Goal: Transaction & Acquisition: Subscribe to service/newsletter

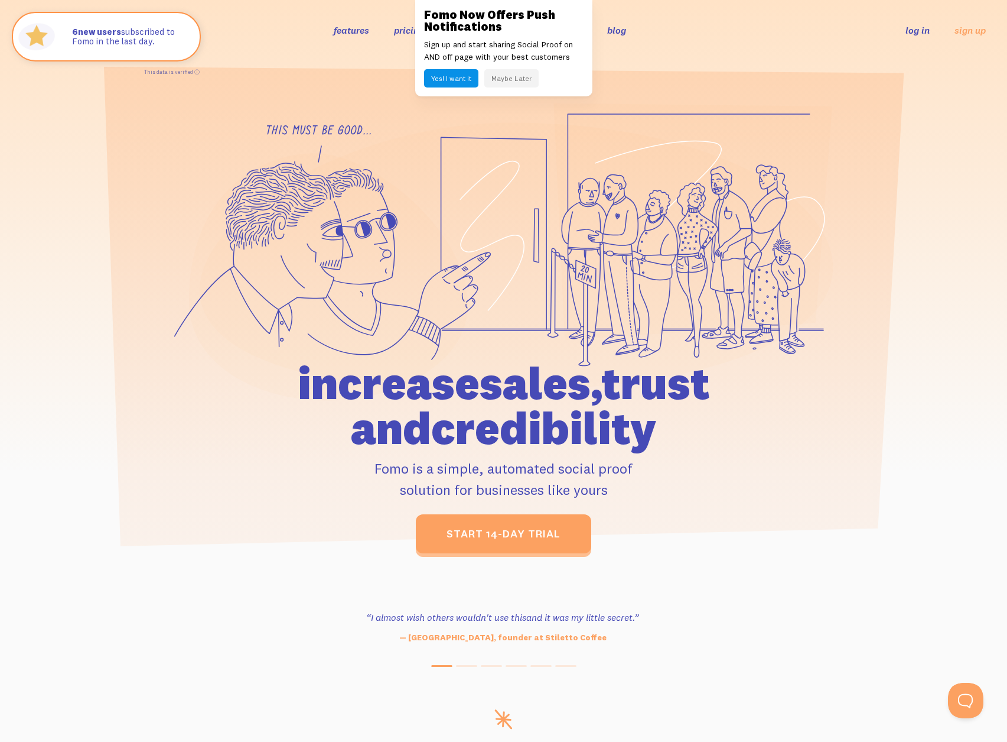
click at [515, 80] on button "Maybe Later" at bounding box center [512, 78] width 54 height 18
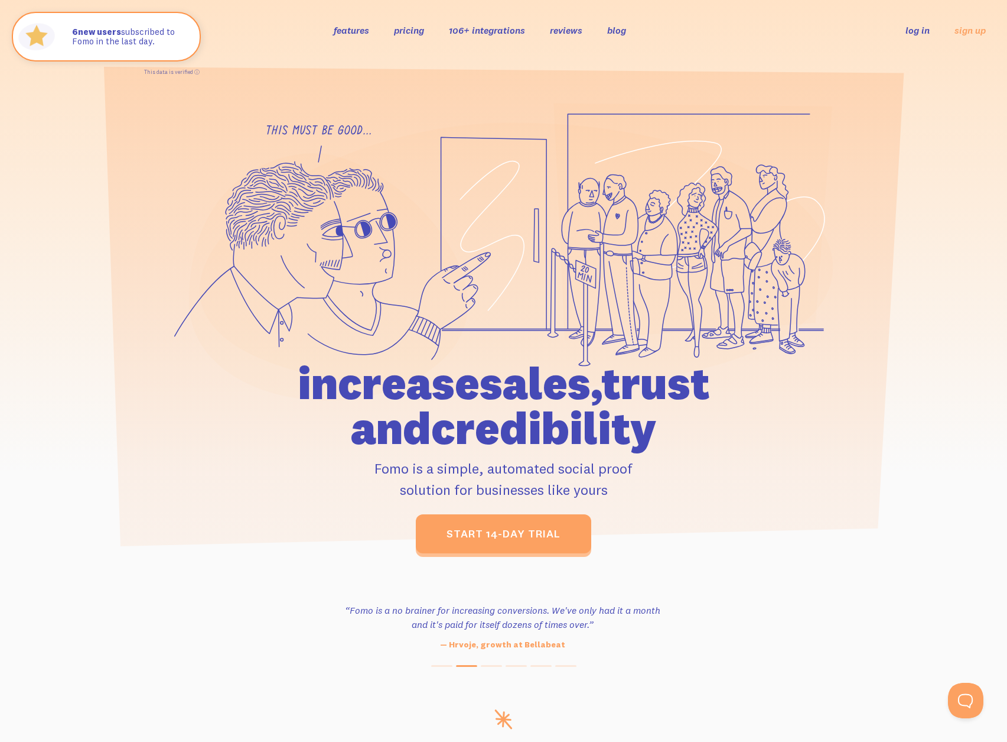
click at [407, 35] on link "pricing" at bounding box center [409, 30] width 30 height 12
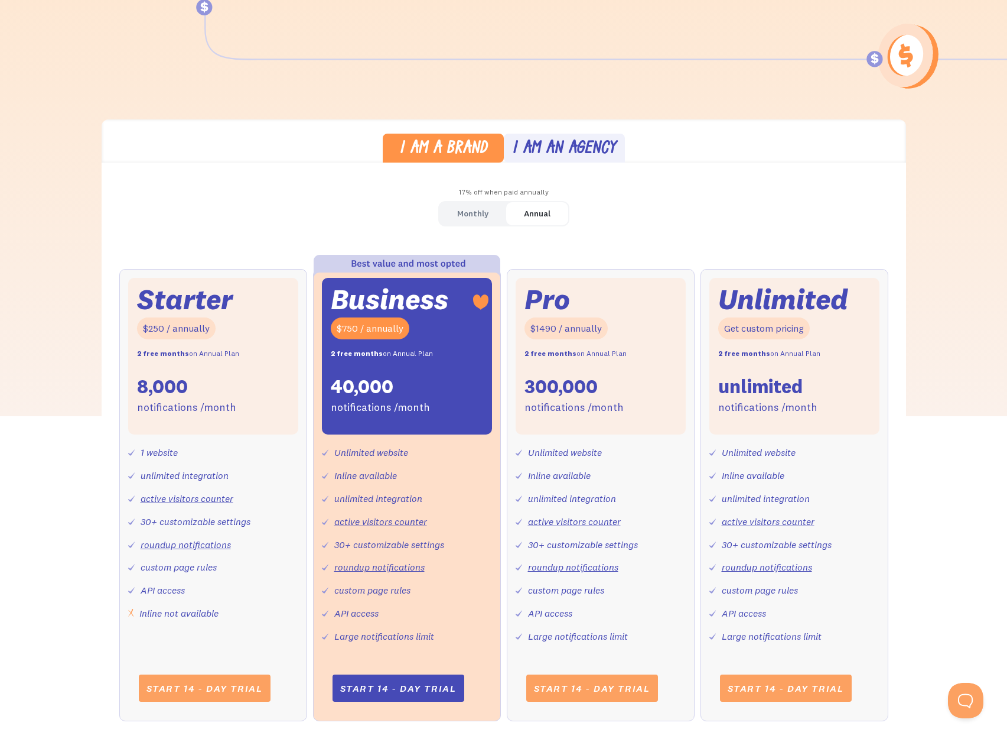
scroll to position [470, 0]
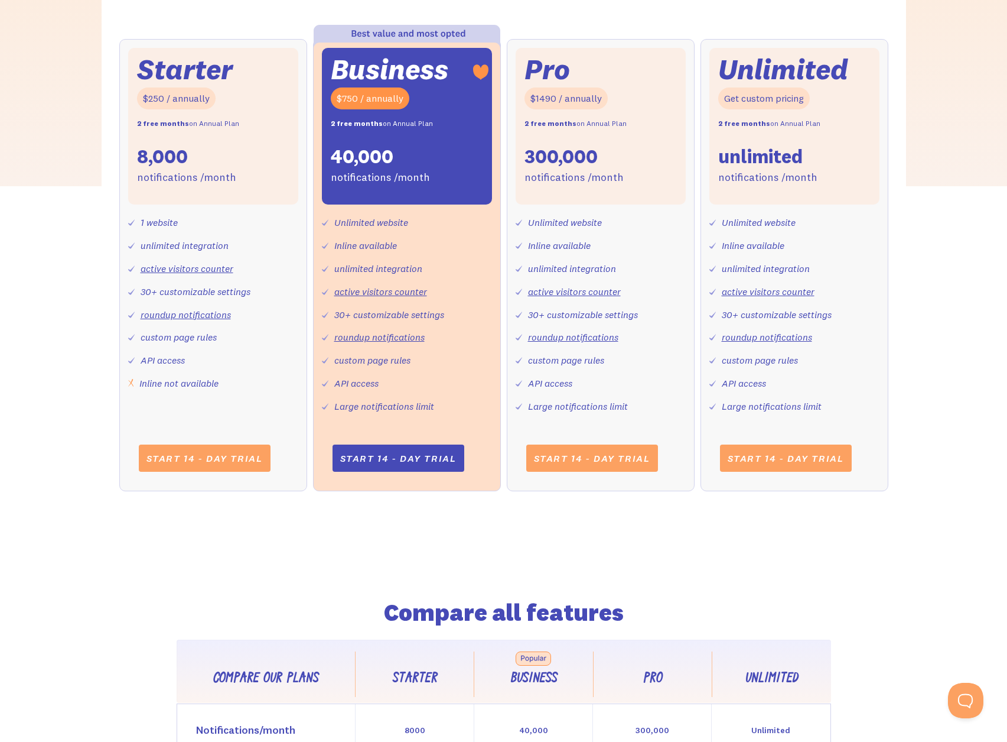
click at [163, 158] on div "8,000" at bounding box center [162, 156] width 51 height 25
click at [176, 239] on div "unlimited integration" at bounding box center [185, 245] width 88 height 17
click at [177, 239] on div "unlimited integration" at bounding box center [185, 245] width 88 height 17
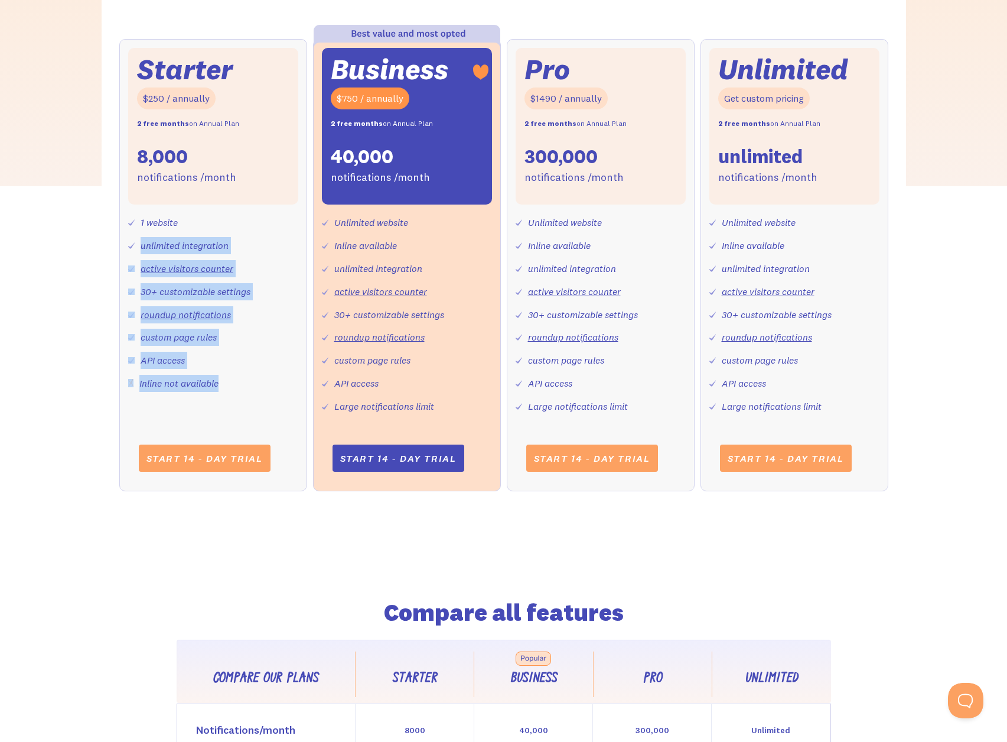
drag, startPoint x: 185, startPoint y: 324, endPoint x: 140, endPoint y: 239, distance: 95.7
click at [137, 240] on div "Starter $250 / annually 2 free months on Annual Plan 8,000 notifications /month…" at bounding box center [213, 265] width 188 height 452
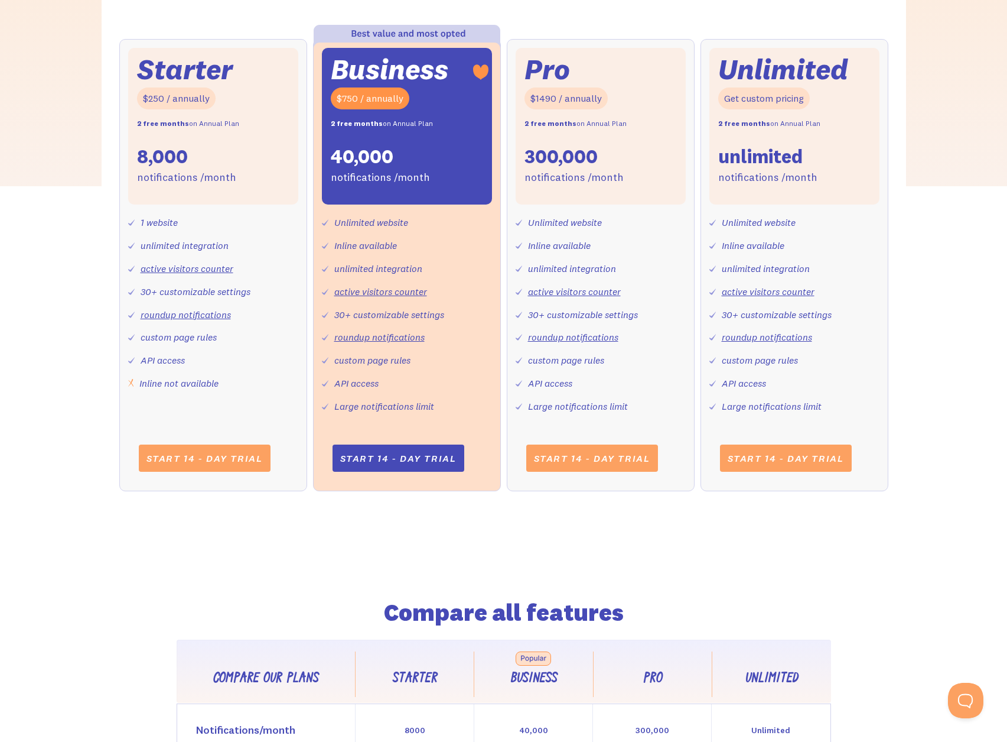
click at [156, 232] on div "1 website unlimited integration active visitors counter 30+ customizable settin…" at bounding box center [213, 297] width 170 height 187
click at [179, 159] on div "8,000" at bounding box center [162, 156] width 51 height 25
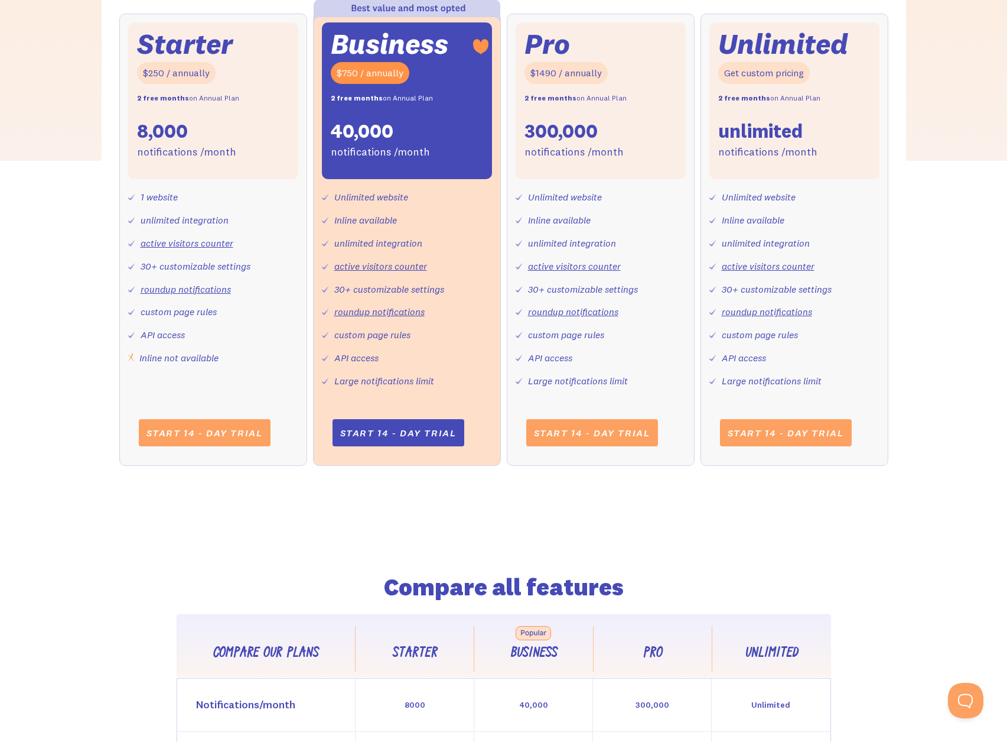
click at [177, 217] on div "unlimited integration" at bounding box center [185, 220] width 88 height 17
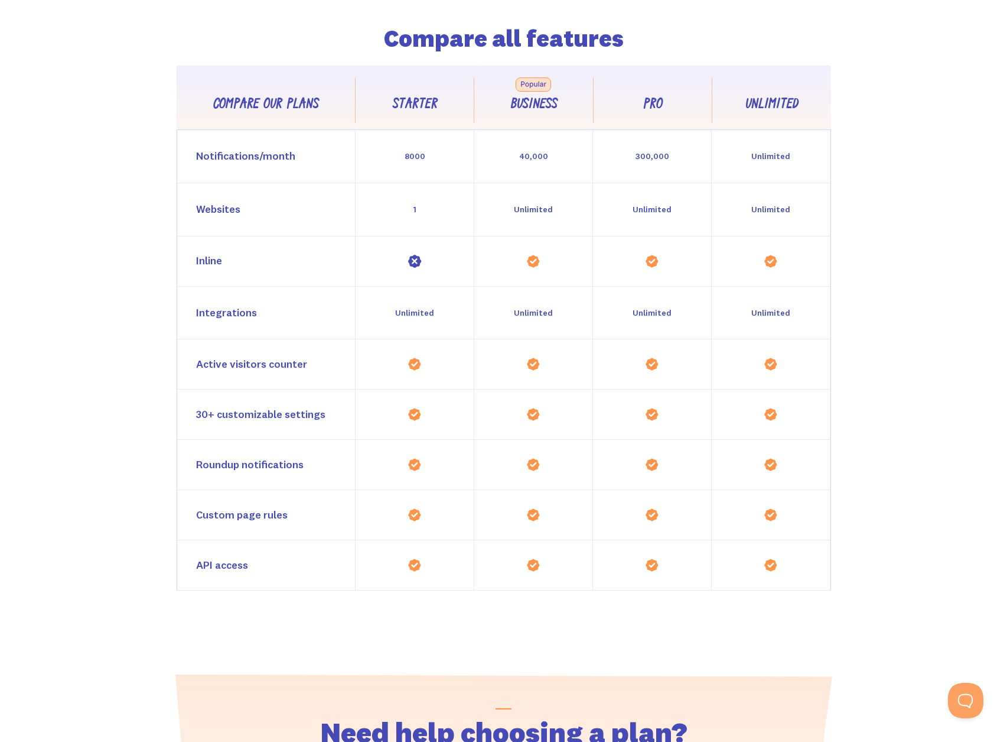
scroll to position [1111, 0]
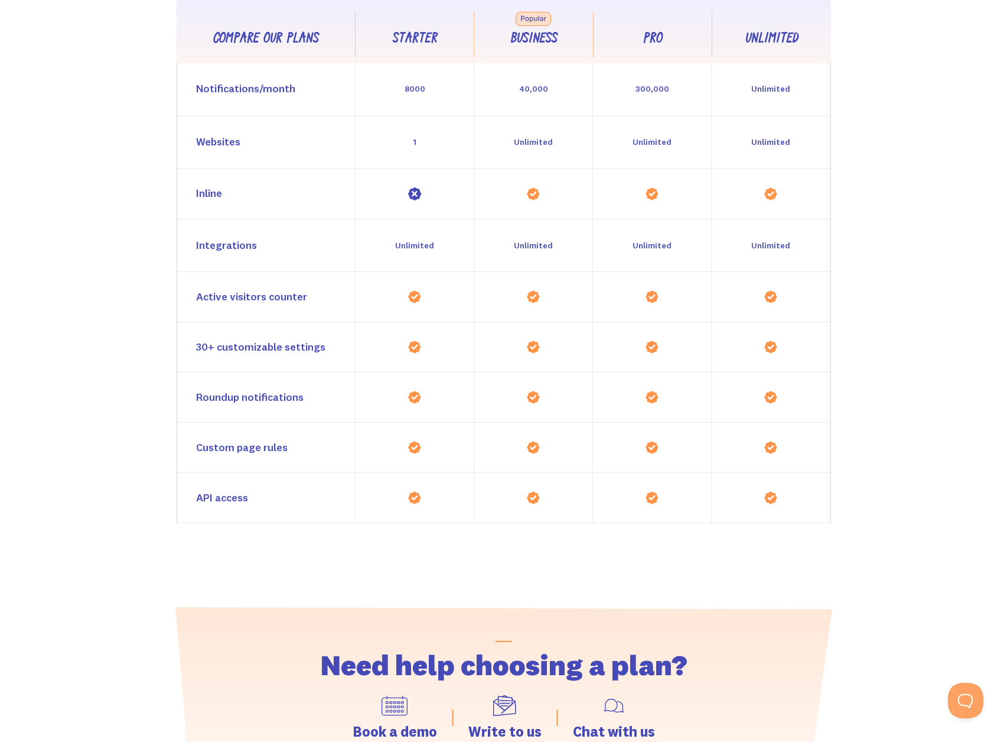
click at [415, 193] on img at bounding box center [415, 194] width 14 height 14
drag, startPoint x: 549, startPoint y: 199, endPoint x: 701, endPoint y: 205, distance: 152.6
click at [691, 206] on div "Inline" at bounding box center [504, 194] width 655 height 50
click at [701, 205] on div at bounding box center [652, 194] width 119 height 50
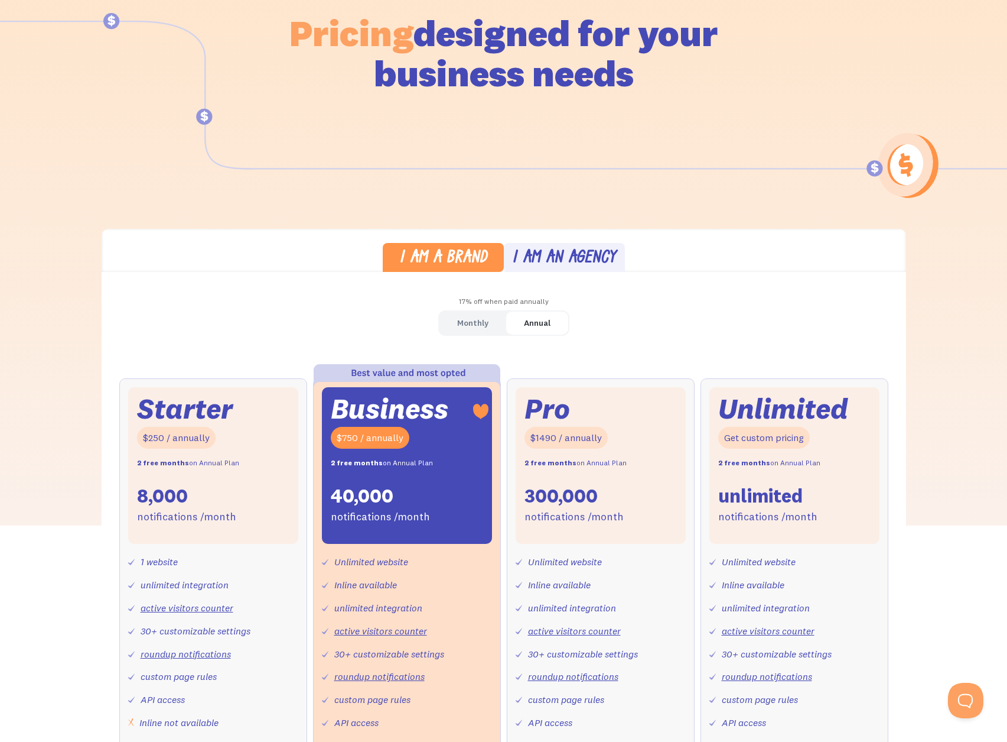
scroll to position [0, 0]
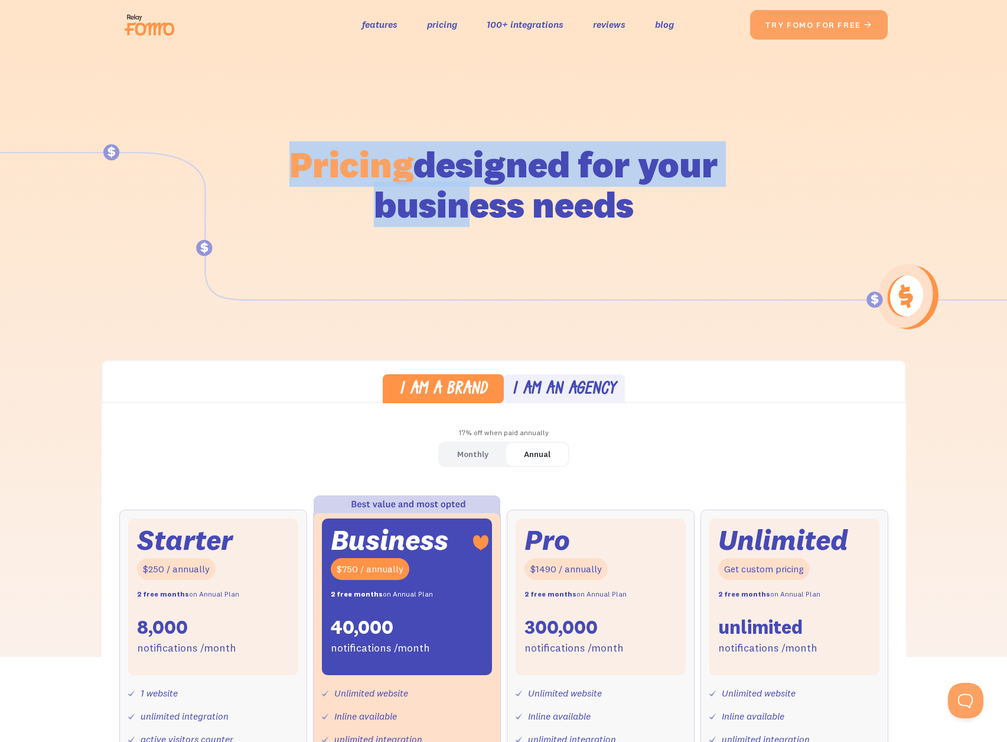
drag, startPoint x: 149, startPoint y: 105, endPoint x: 518, endPoint y: 201, distance: 380.4
click at [518, 201] on div "Pricing designed for your business needs" at bounding box center [503, 168] width 1007 height 236
click at [518, 201] on h1 "Pricing designed for your business needs" at bounding box center [504, 184] width 430 height 80
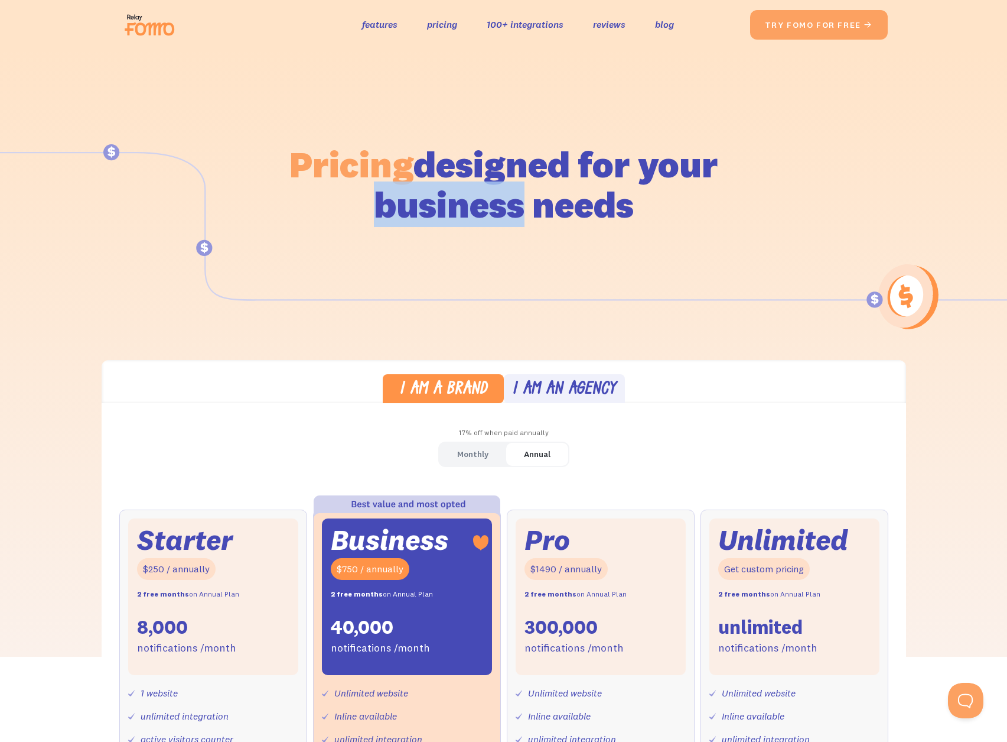
click at [518, 201] on h1 "Pricing designed for your business needs" at bounding box center [504, 184] width 430 height 80
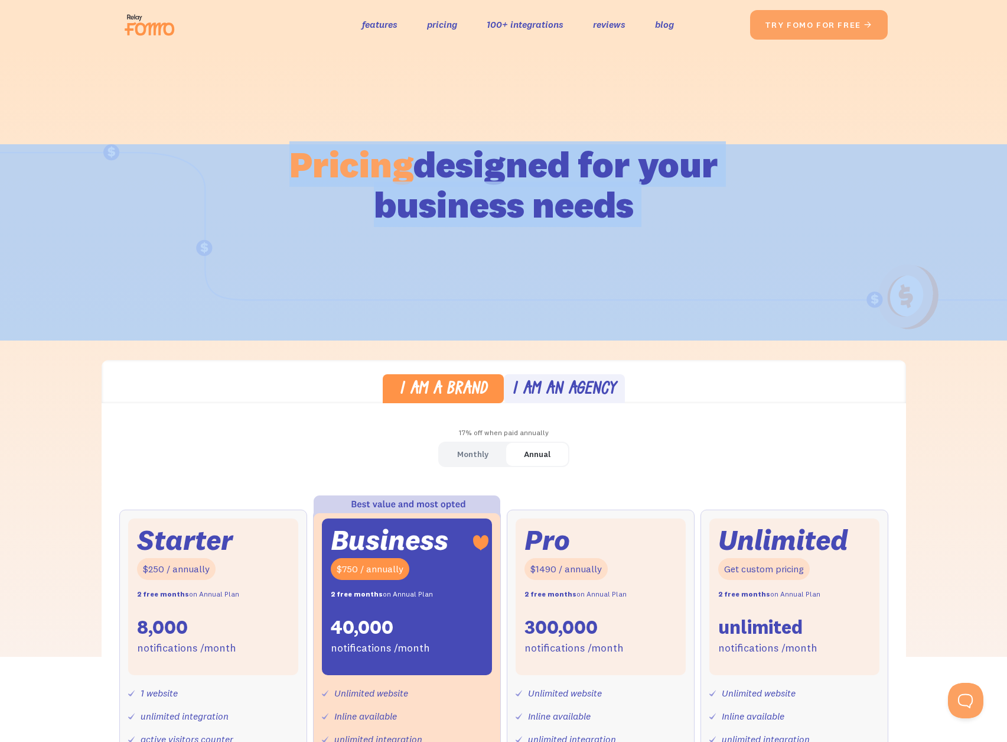
click at [518, 201] on h1 "Pricing designed for your business needs" at bounding box center [504, 184] width 430 height 80
click at [541, 186] on h1 "Pricing designed for your business needs" at bounding box center [504, 184] width 430 height 80
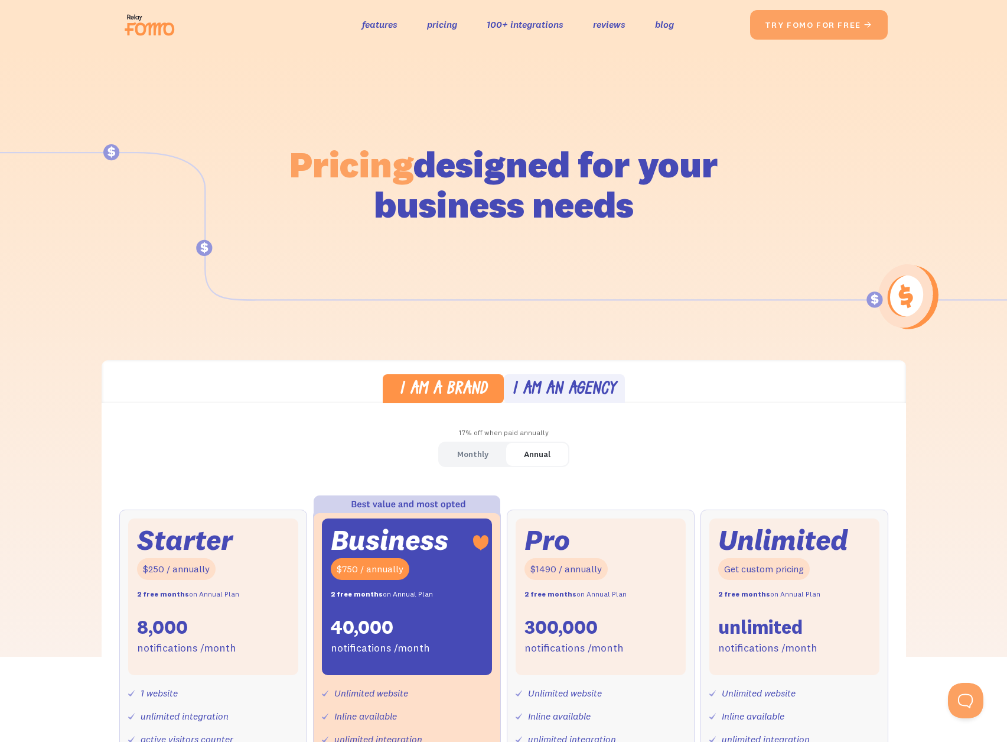
click at [525, 374] on link "I am an agency" at bounding box center [564, 388] width 121 height 29
click at [475, 369] on div "I am a brand I am an agency" at bounding box center [504, 381] width 805 height 43
click at [492, 381] on link "I am a brand" at bounding box center [443, 388] width 121 height 29
click at [570, 369] on div "I am a brand I am an agency" at bounding box center [504, 381] width 805 height 43
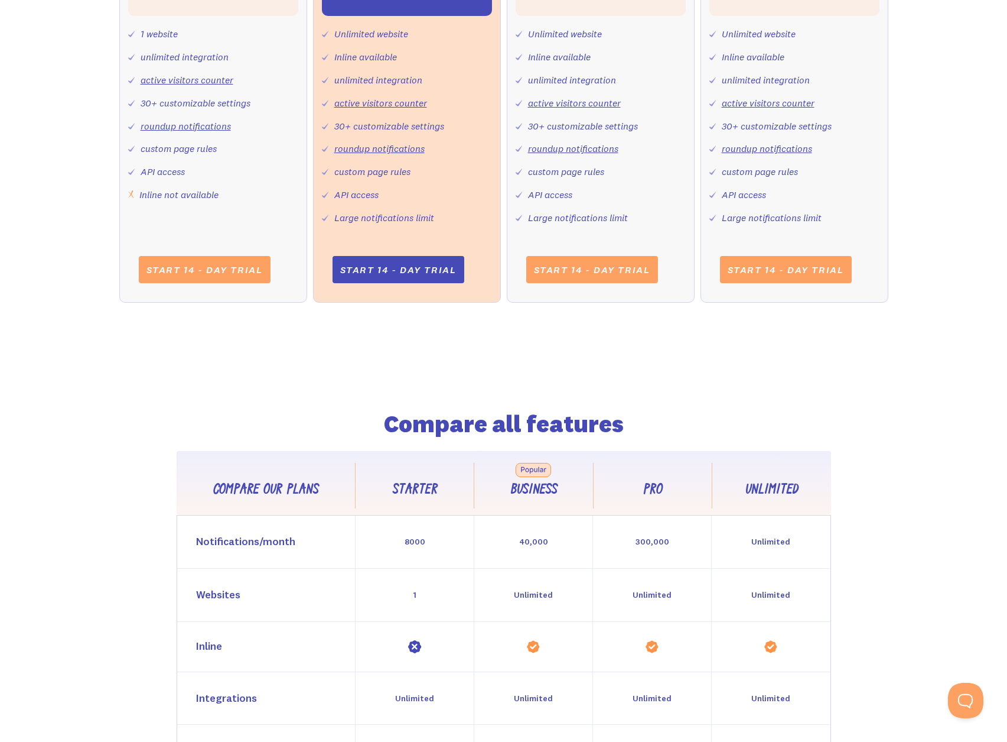
scroll to position [208, 0]
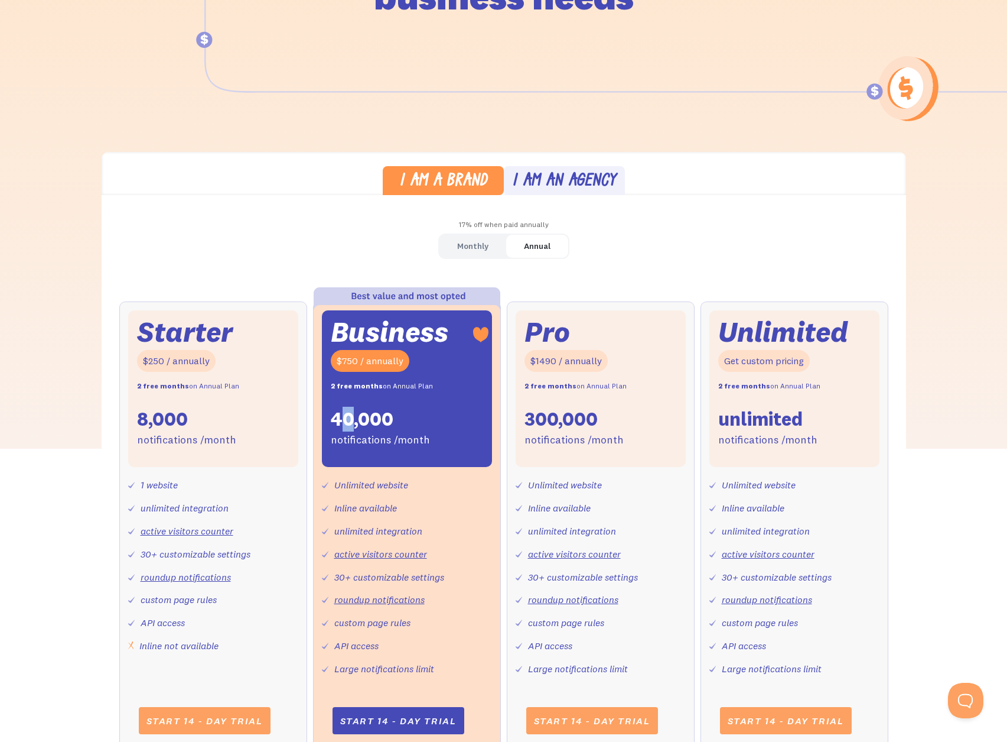
click at [346, 410] on div "40,000" at bounding box center [362, 419] width 63 height 25
click at [474, 238] on div "Monthly" at bounding box center [472, 246] width 31 height 17
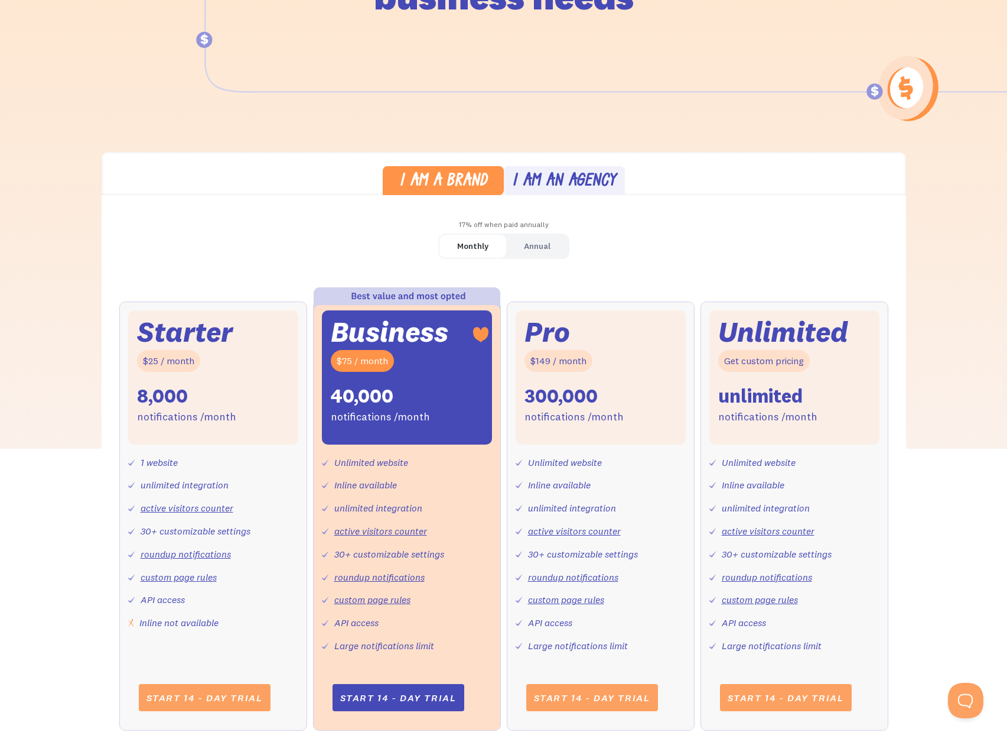
click at [524, 250] on div "Annual" at bounding box center [537, 246] width 27 height 17
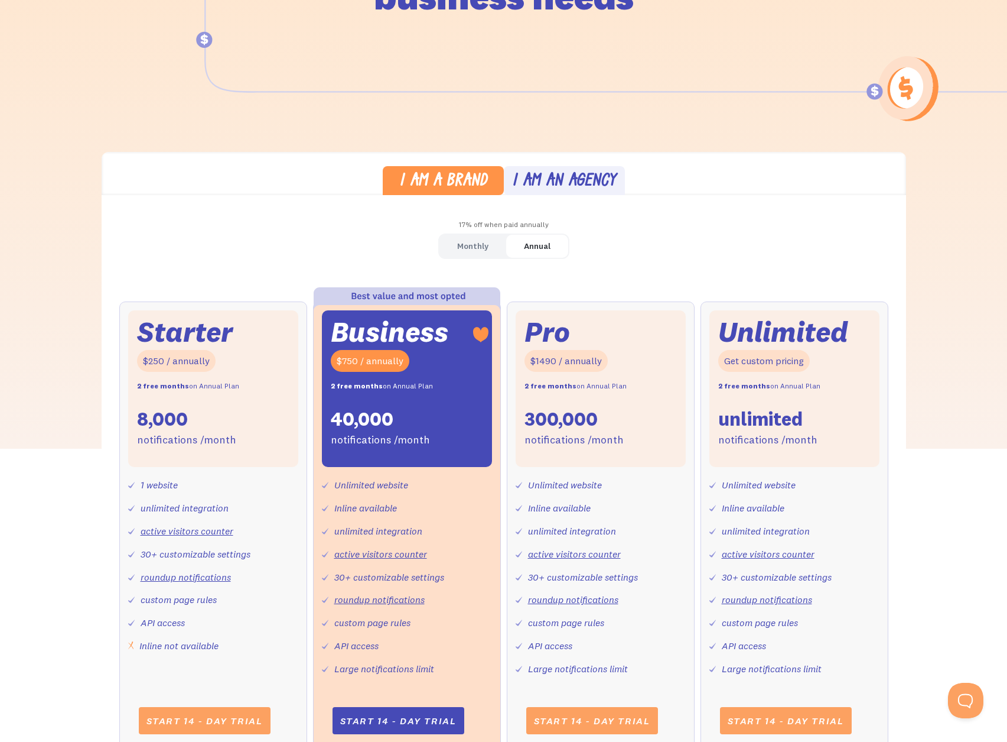
click at [488, 258] on div "Monthly Annual" at bounding box center [503, 245] width 131 height 25
click at [457, 241] on div "Monthly" at bounding box center [472, 246] width 31 height 17
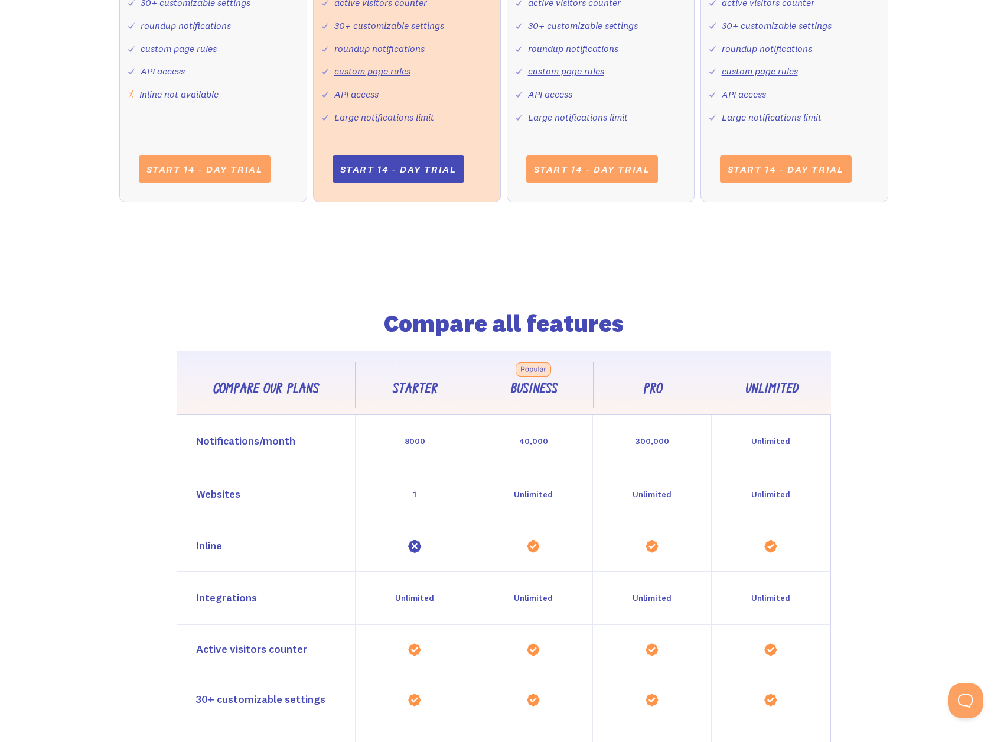
scroll to position [974, 0]
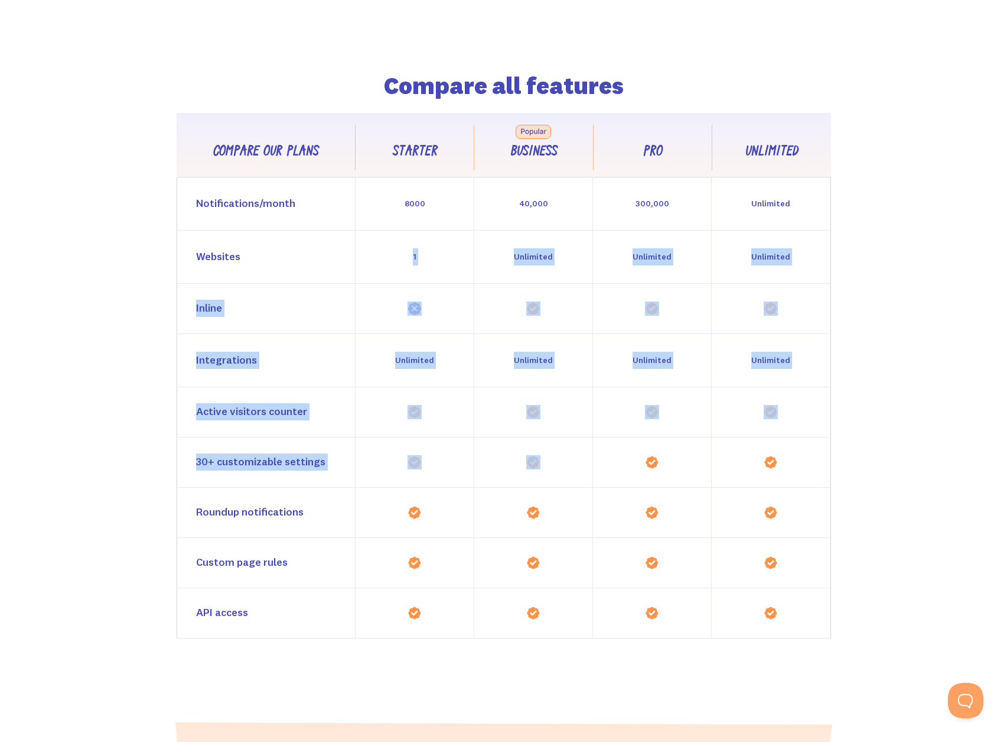
drag, startPoint x: 219, startPoint y: 304, endPoint x: 563, endPoint y: 479, distance: 385.3
click at [547, 479] on div "Compare all features Compare our plans Starter Business Pro Unlimited Feature C…" at bounding box center [503, 313] width 737 height 650
drag, startPoint x: 563, startPoint y: 479, endPoint x: 556, endPoint y: 450, distance: 29.7
click at [561, 472] on div at bounding box center [533, 462] width 119 height 50
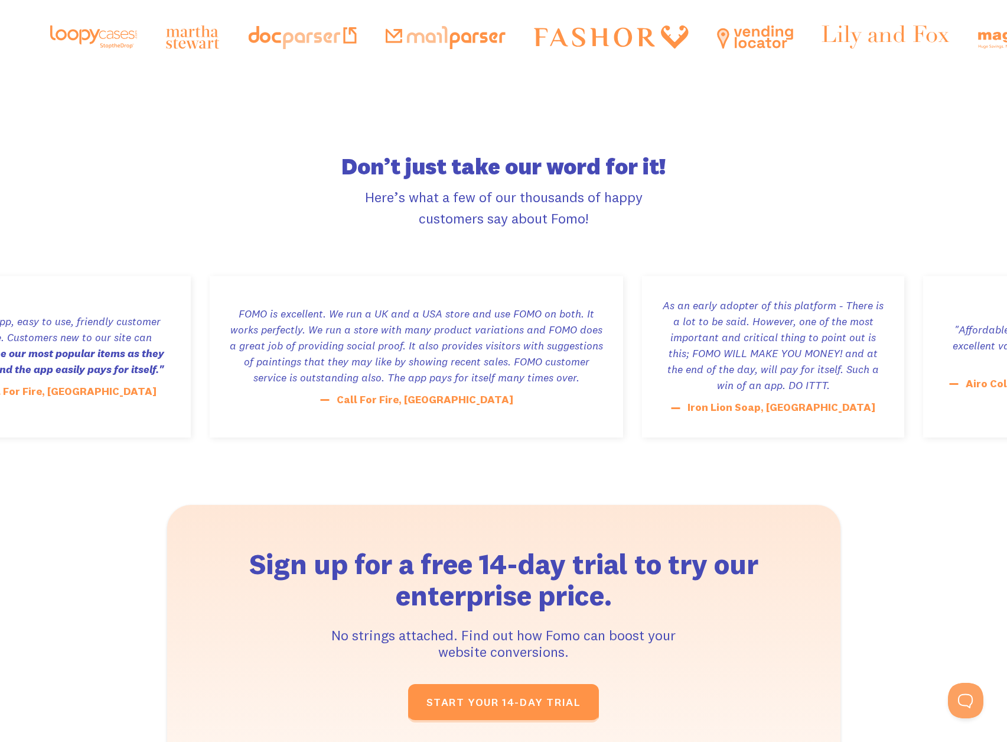
scroll to position [2024, 0]
